Goal: Information Seeking & Learning: Learn about a topic

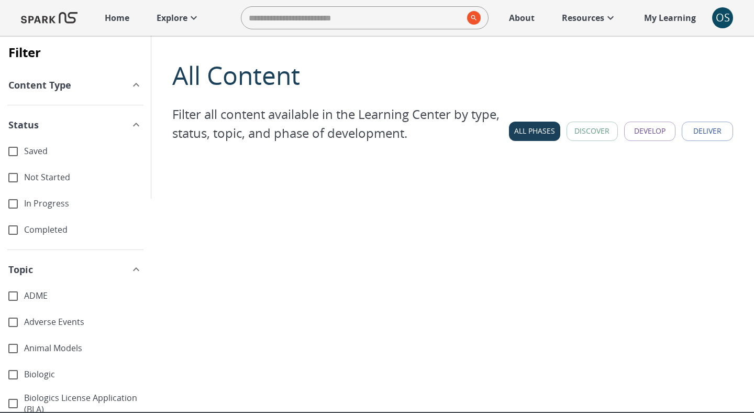
click at [203, 19] on link "Explore" at bounding box center [178, 17] width 54 height 23
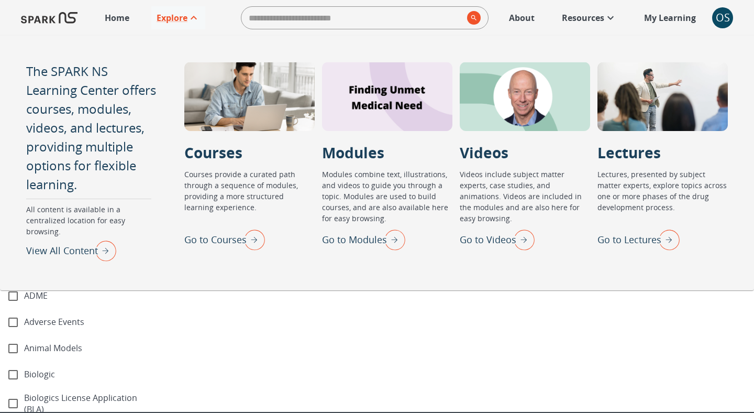
click at [221, 26] on div "Home Explore ​ About Resources My Learning +" at bounding box center [400, 17] width 602 height 23
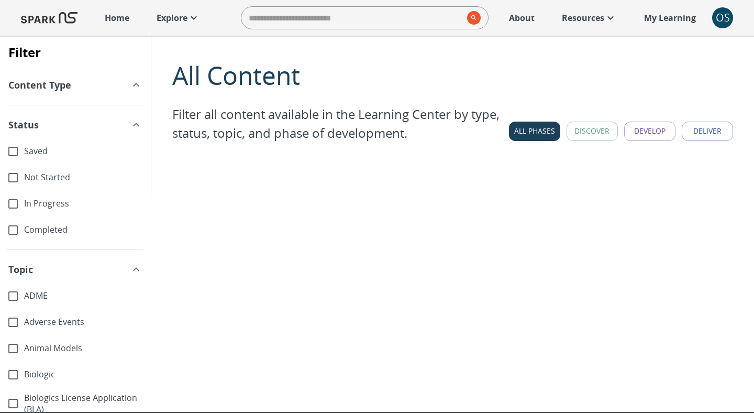
click at [119, 25] on link "Home" at bounding box center [116, 17] width 35 height 23
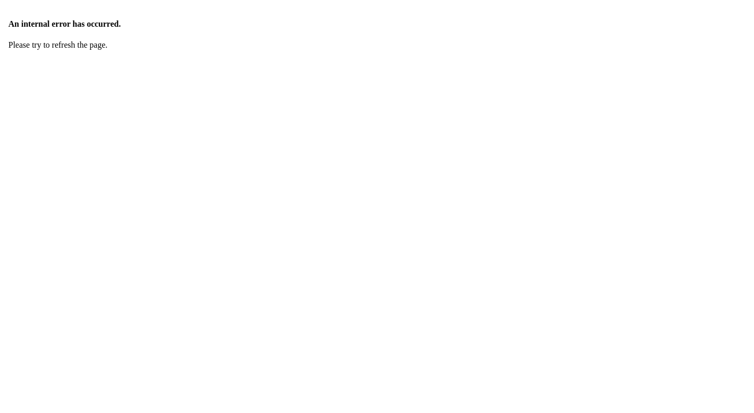
click at [691, 73] on div "An internal error has occurred. Please try to refresh the page." at bounding box center [377, 153] width 754 height 306
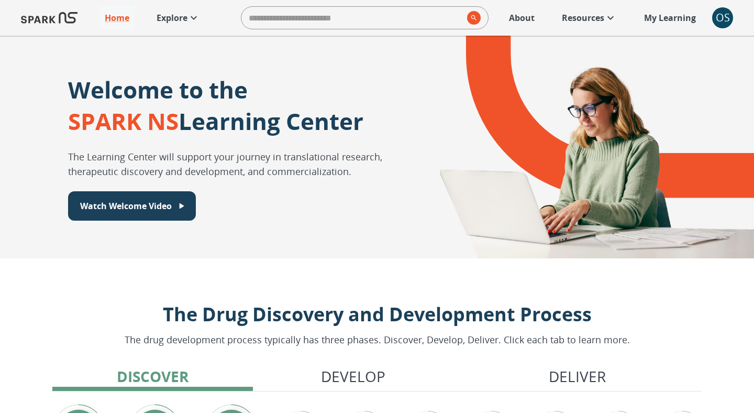
click at [187, 20] on p "Explore" at bounding box center [172, 18] width 31 height 13
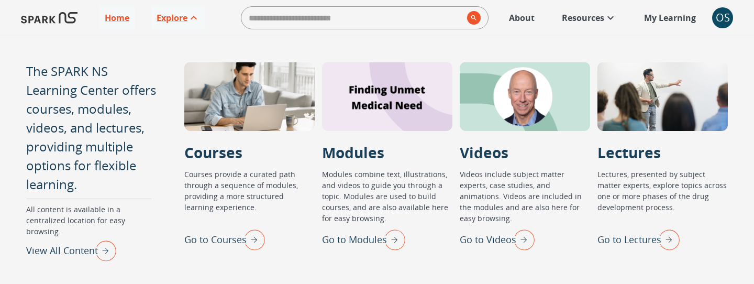
click at [273, 19] on input "search" at bounding box center [351, 17] width 221 height 21
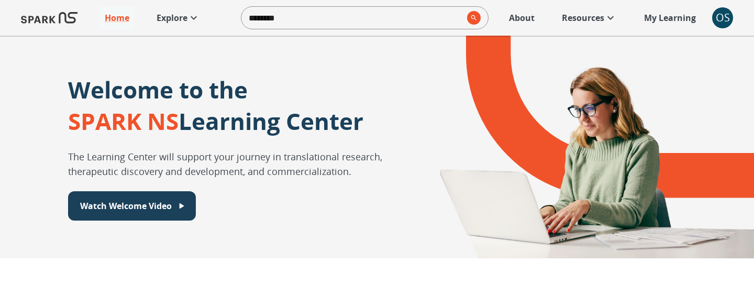
type input "*********"
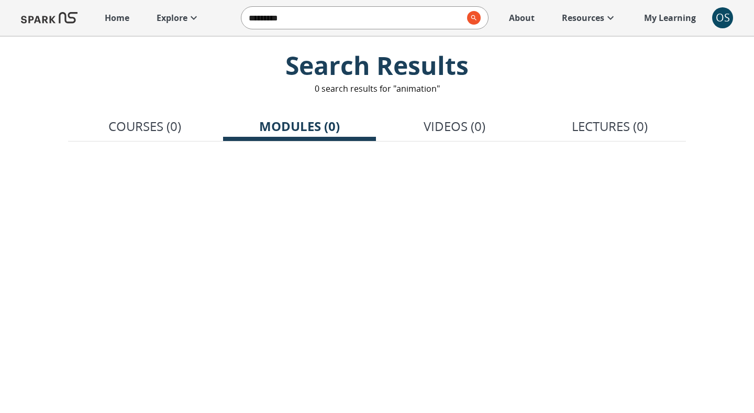
click at [121, 19] on p "Home" at bounding box center [117, 18] width 25 height 13
